Goal: Navigation & Orientation: Find specific page/section

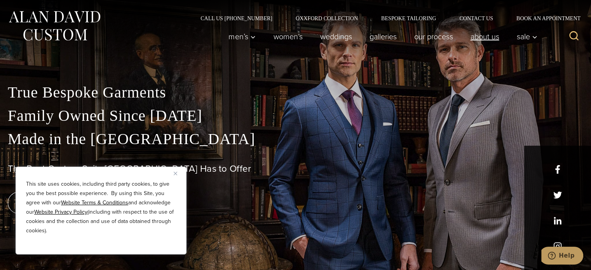
click at [486, 37] on link "About Us" at bounding box center [485, 37] width 46 height 16
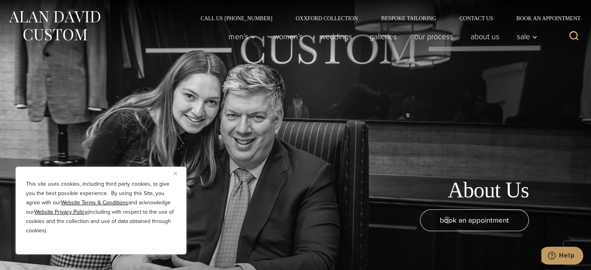
click at [176, 173] on img "Close" at bounding box center [175, 173] width 3 height 3
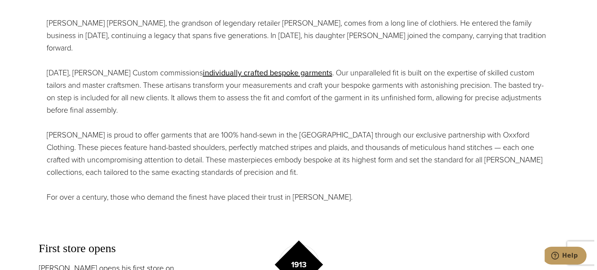
scroll to position [427, 0]
